Goal: Check status: Check status

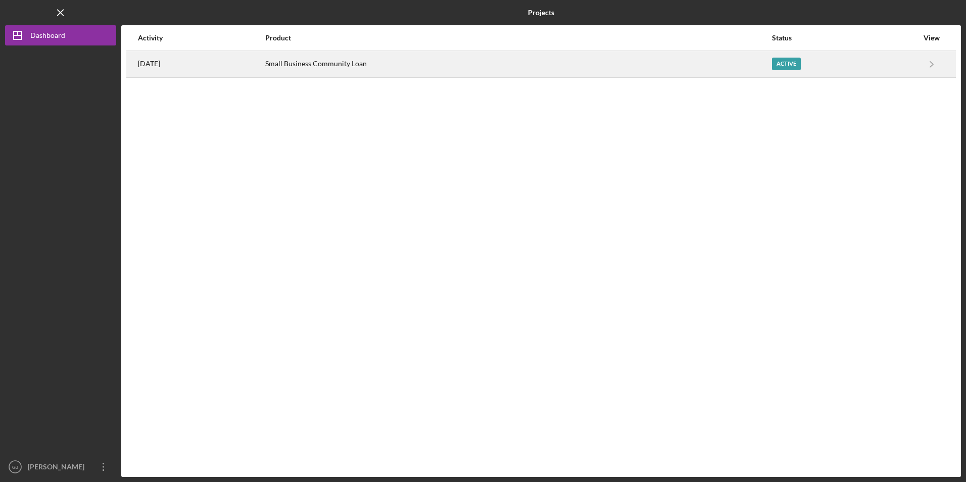
click at [326, 71] on div "Small Business Community Loan" at bounding box center [518, 64] width 506 height 25
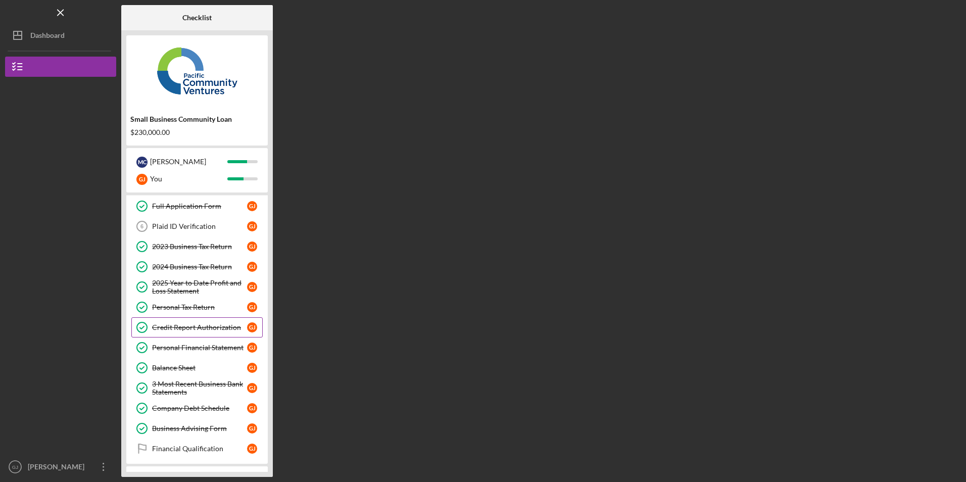
scroll to position [85, 0]
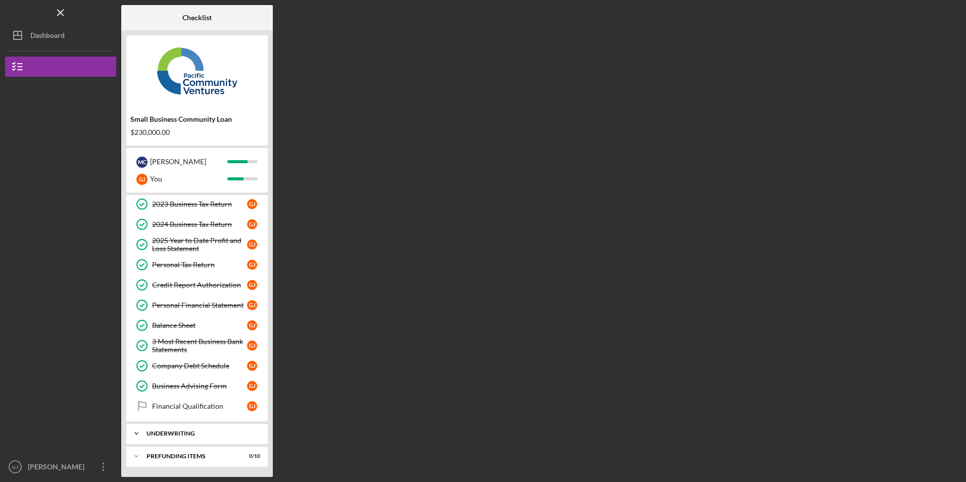
click at [181, 432] on div "Underwriting" at bounding box center [200, 433] width 109 height 6
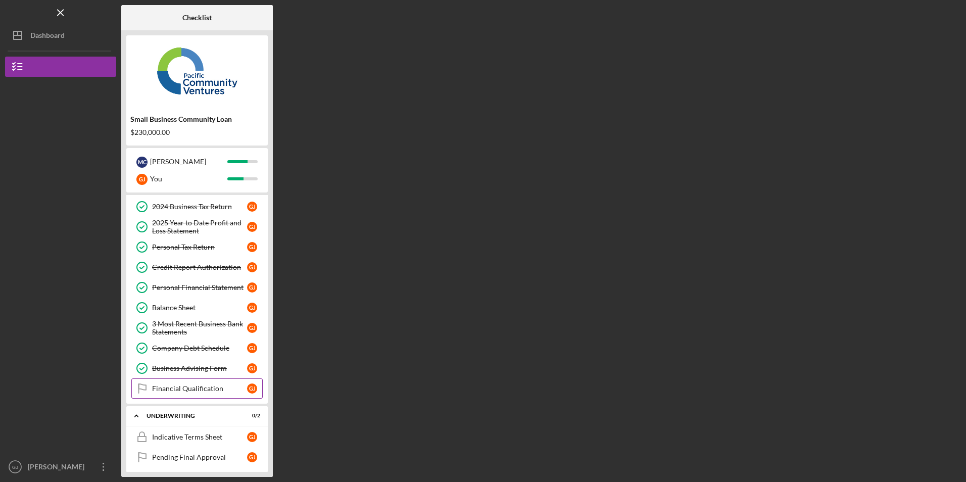
scroll to position [131, 0]
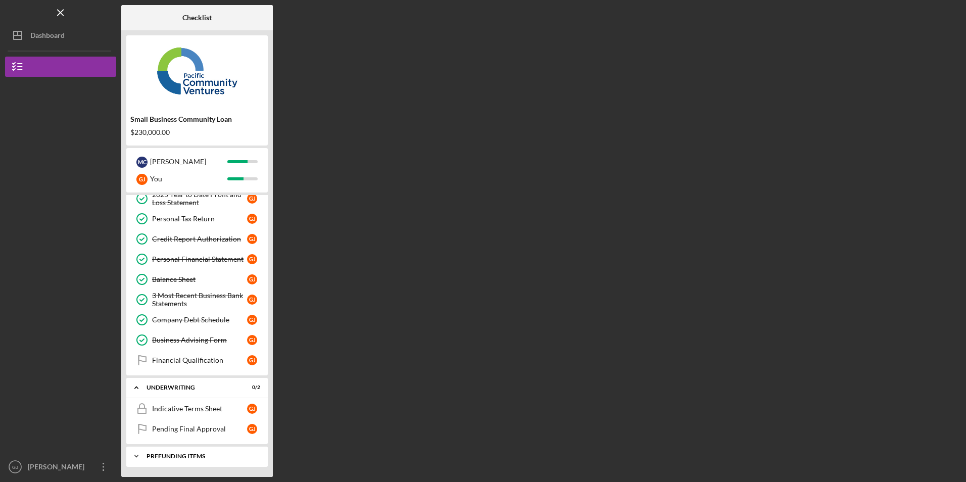
click at [157, 457] on div "Prefunding Items" at bounding box center [200, 456] width 109 height 6
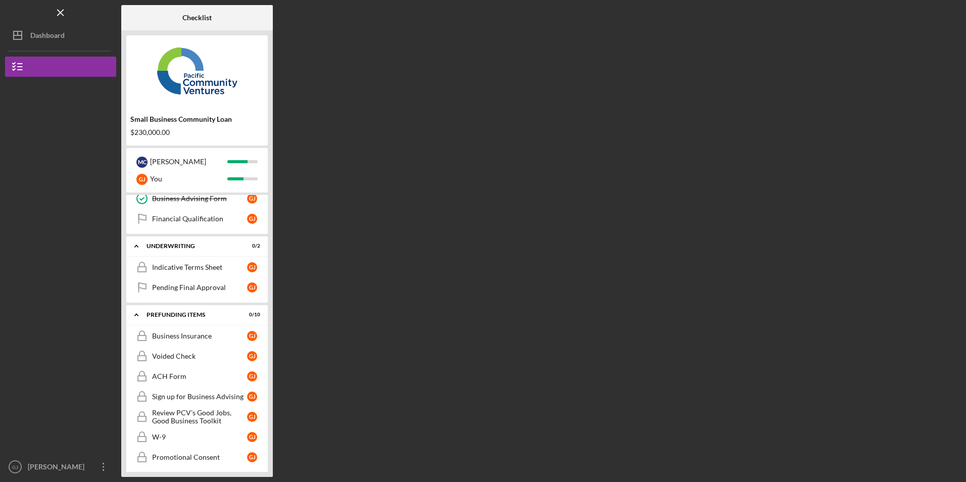
scroll to position [288, 0]
